Goal: Use online tool/utility

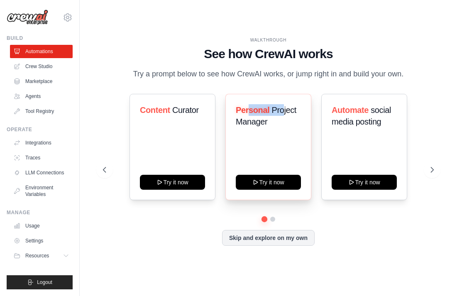
drag, startPoint x: 249, startPoint y: 113, endPoint x: 283, endPoint y: 111, distance: 34.5
click at [283, 112] on h3 "Personal Project Manager" at bounding box center [268, 115] width 65 height 23
click at [283, 111] on span "Project Manager" at bounding box center [266, 115] width 61 height 21
drag, startPoint x: 231, startPoint y: 103, endPoint x: 287, endPoint y: 130, distance: 62.9
click at [289, 130] on div "Personal Project Manager Try it now" at bounding box center [268, 147] width 86 height 106
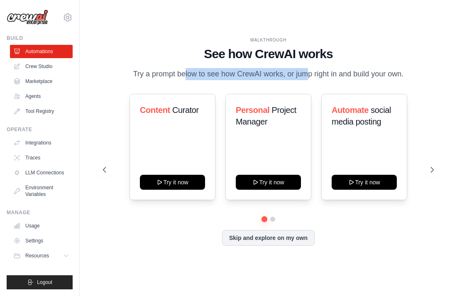
drag, startPoint x: 151, startPoint y: 72, endPoint x: 280, endPoint y: 73, distance: 128.7
click at [280, 73] on p "Try a prompt below to see how CrewAI works, or jump right in and build your own." at bounding box center [268, 74] width 279 height 12
click at [220, 74] on p "Try a prompt below to see how CrewAI works, or jump right in and build your own." at bounding box center [268, 74] width 279 height 12
drag, startPoint x: 218, startPoint y: 74, endPoint x: 356, endPoint y: 78, distance: 137.8
click at [356, 78] on p "Try a prompt below to see how CrewAI works, or jump right in and build your own." at bounding box center [268, 74] width 279 height 12
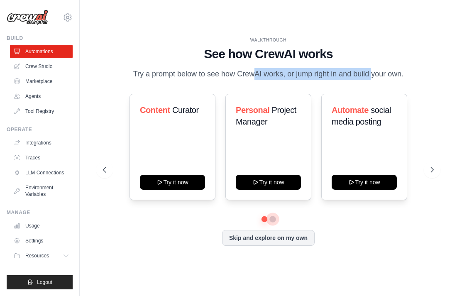
click at [271, 218] on button at bounding box center [272, 219] width 7 height 7
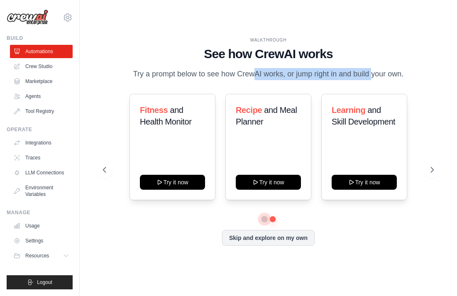
click at [264, 218] on button at bounding box center [264, 219] width 6 height 6
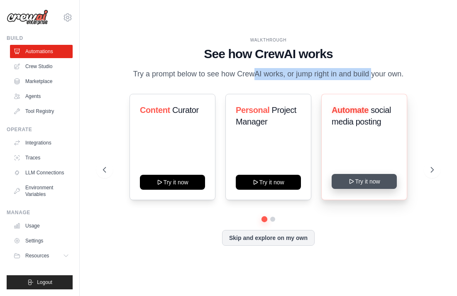
click at [371, 184] on button "Try it now" at bounding box center [364, 181] width 65 height 15
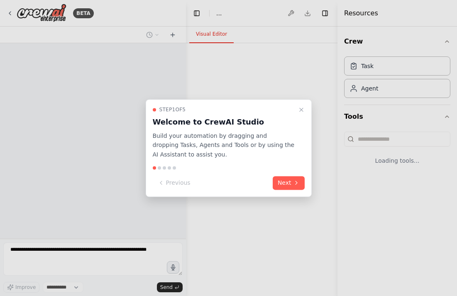
select select "****"
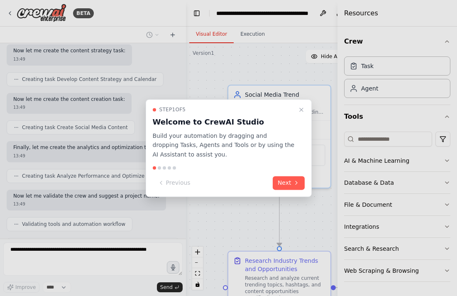
scroll to position [789, 0]
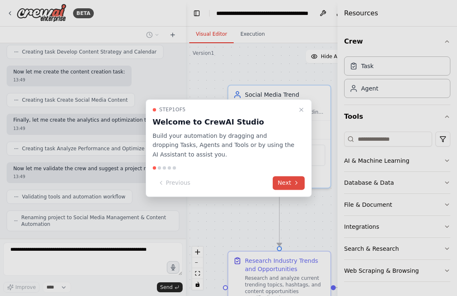
click at [292, 188] on button "Next" at bounding box center [289, 183] width 32 height 14
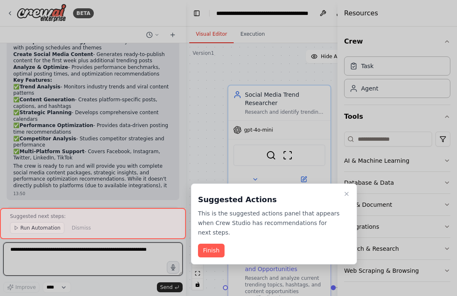
scroll to position [1131, 0]
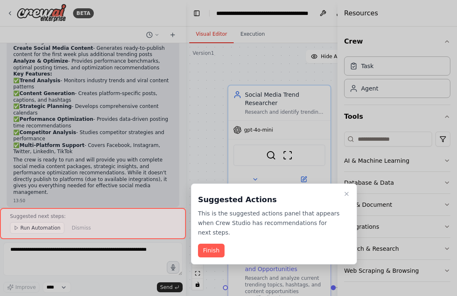
click at [335, 48] on div at bounding box center [228, 148] width 457 height 296
click at [402, 2] on div at bounding box center [228, 148] width 457 height 296
